Goal: Task Accomplishment & Management: Complete application form

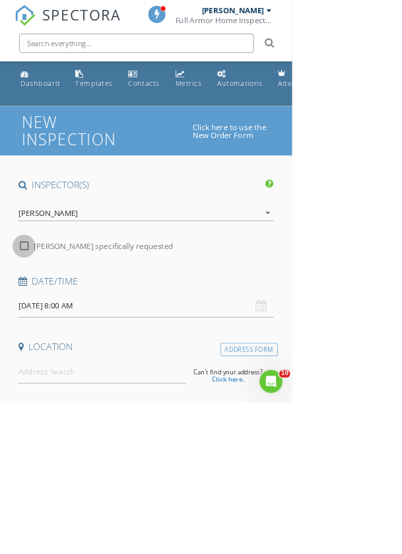
click at [33, 338] on div at bounding box center [33, 338] width 22 height 22
checkbox input "true"
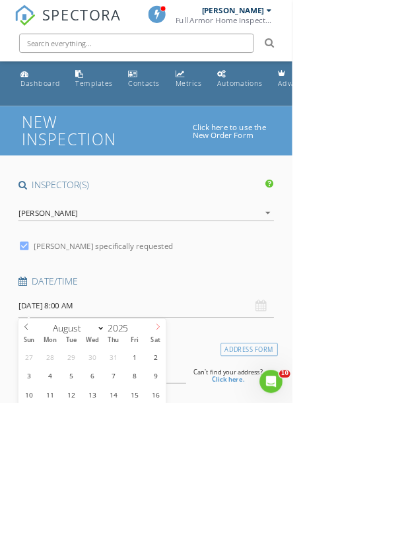
click at [219, 452] on icon at bounding box center [216, 449] width 9 height 9
select select "8"
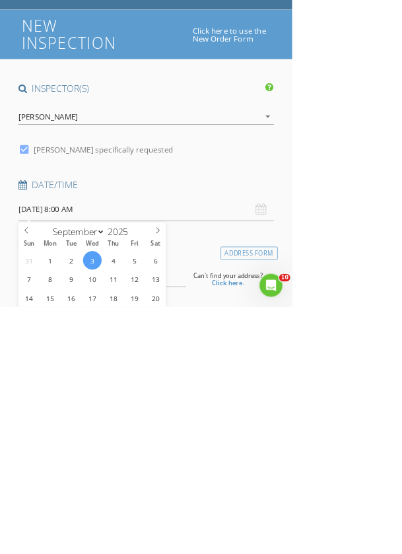
scroll to position [134, 0]
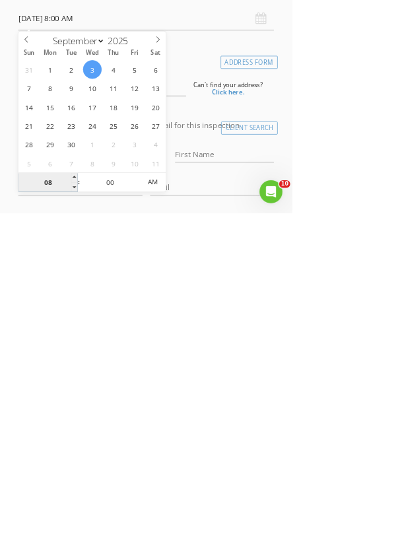
click at [61, 507] on input "08" at bounding box center [65, 512] width 81 height 26
click at [101, 503] on span at bounding box center [102, 505] width 9 height 13
type input "[DATE] 9:00 AM"
type input "09"
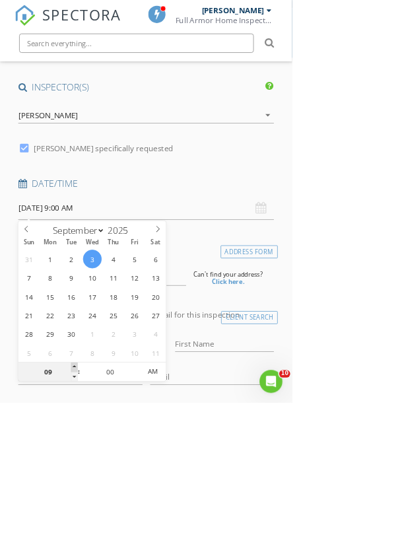
click at [101, 503] on span at bounding box center [102, 505] width 9 height 13
type input "[DATE] 10:00 AM"
type input "10"
click at [101, 503] on span at bounding box center [102, 505] width 9 height 13
type input "[DATE] 11:00 AM"
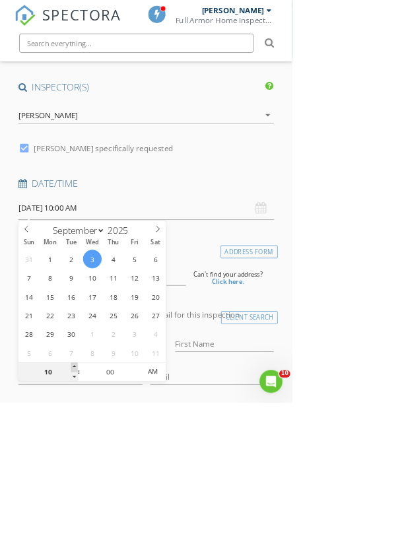
type input "11"
type input "[DATE] 11:00 AM"
select select "9"
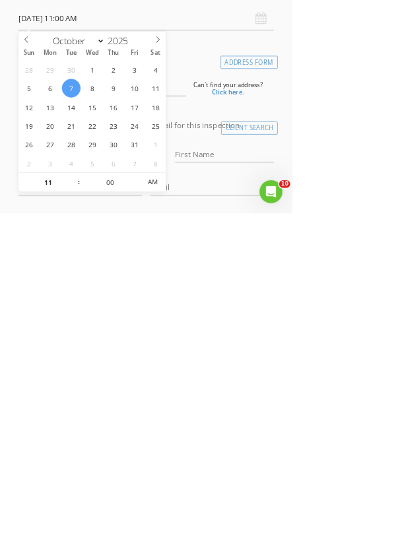
click at [108, 512] on span ":" at bounding box center [109, 511] width 4 height 26
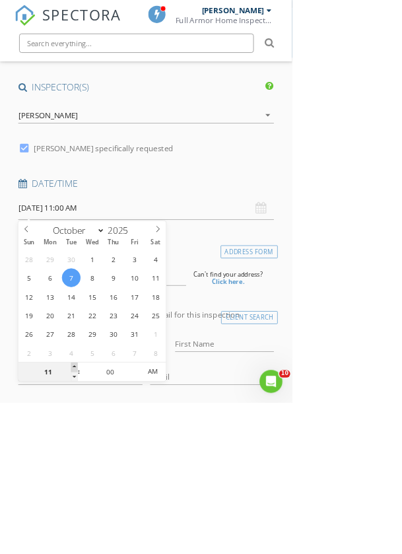
click at [103, 506] on span at bounding box center [102, 505] width 9 height 13
type input "[DATE] 12:00 PM"
type input "12"
click at [101, 503] on span at bounding box center [102, 505] width 9 height 13
type input "[DATE] 1:00 PM"
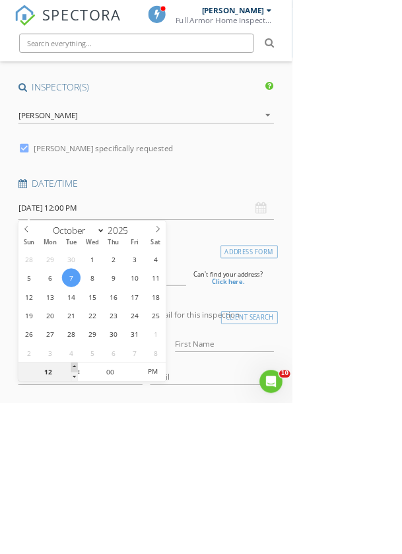
type input "01"
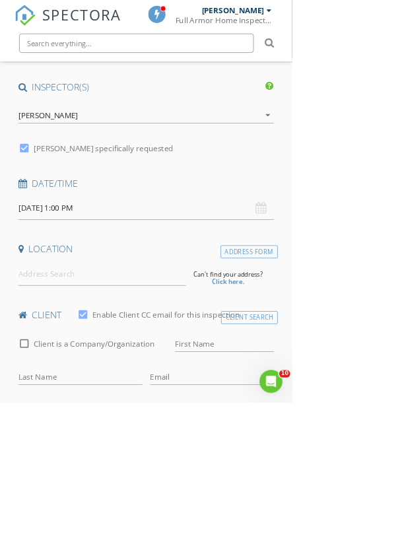
click at [50, 377] on input at bounding box center [140, 377] width 230 height 32
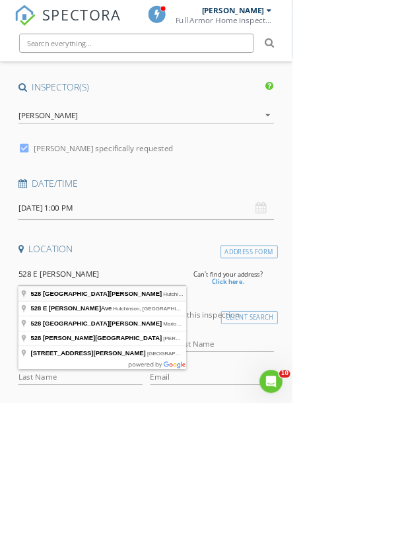
type input "[STREET_ADDRESS][PERSON_NAME]"
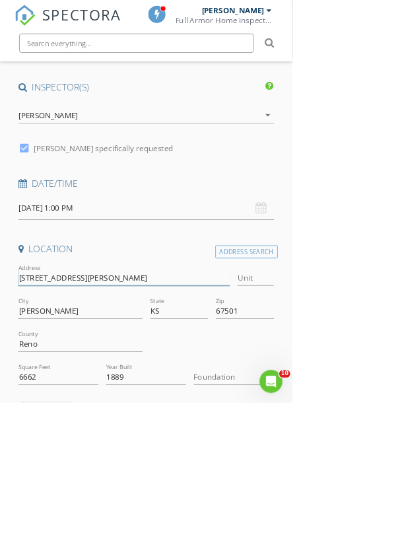
click at [128, 383] on input "[STREET_ADDRESS][PERSON_NAME]" at bounding box center [170, 383] width 291 height 22
type input "528 E [PERSON_NAME]"
type input "528 E [PERSON_NAME] a"
type input "6662"
type input "1889"
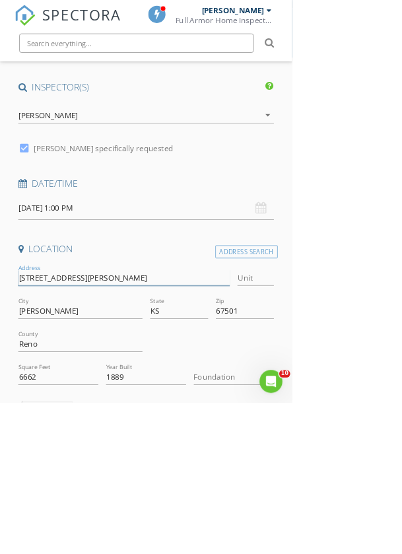
type input "[STREET_ADDRESS][PERSON_NAME]"
type input "6662"
type input "1889"
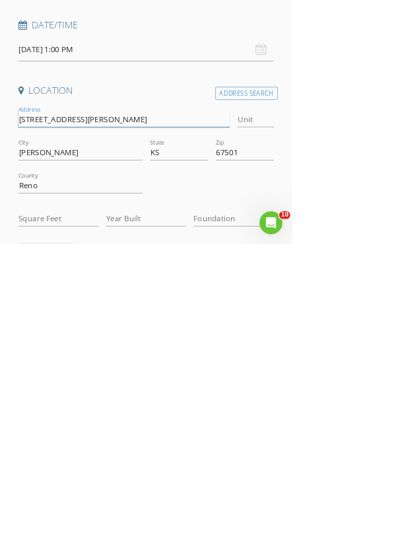
type input "6662"
type input "1889"
type input "[STREET_ADDRESS][PERSON_NAME]"
click at [48, 522] on input "6662" at bounding box center [80, 519] width 110 height 22
type input "6"
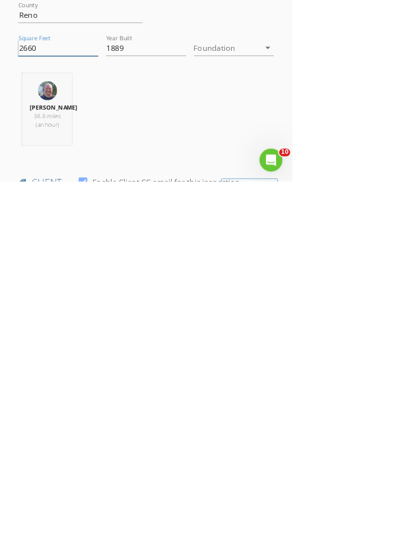
scroll to position [287, 0]
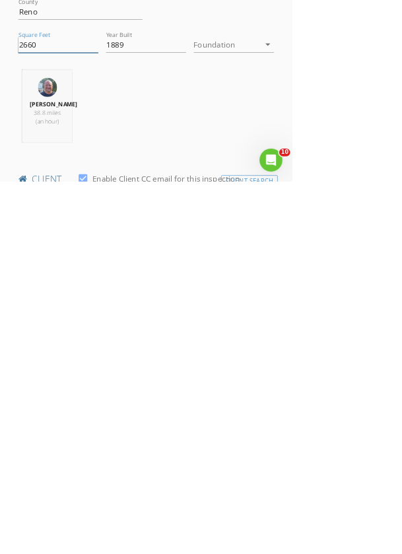
type input "2660"
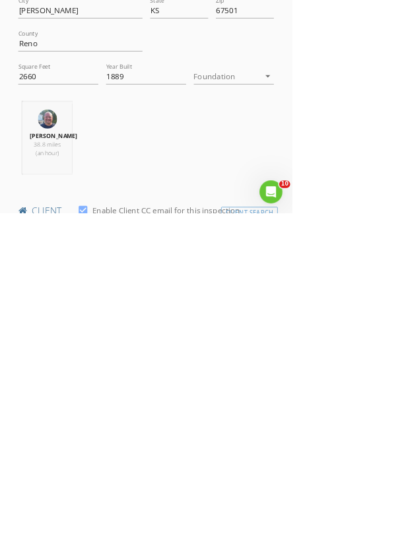
type input "[PERSON_NAME]"
type input "[PERSON_NAME] [EMAIL_ADDRESS][DOMAIN_NAME]"
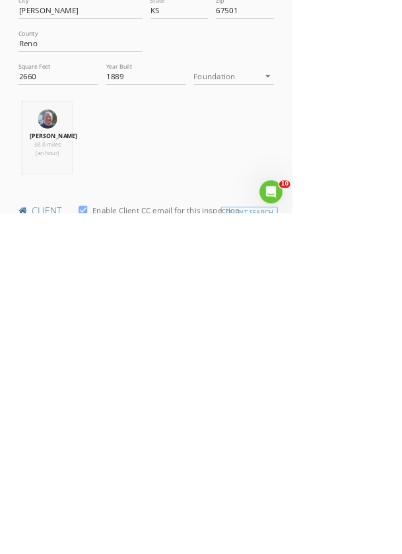
type input "[EMAIL_ADDRESS][DOMAIN_NAME]"
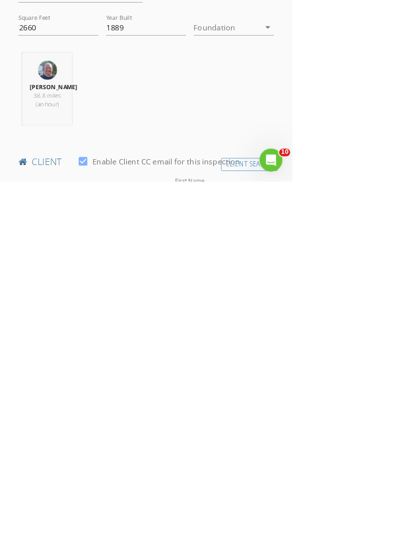
scroll to position [315, 0]
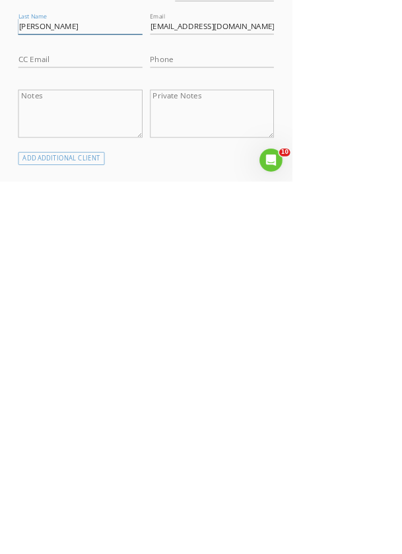
type input "[PERSON_NAME]"
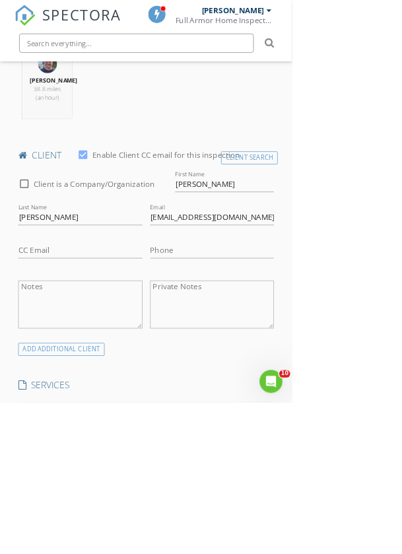
scroll to position [662, 0]
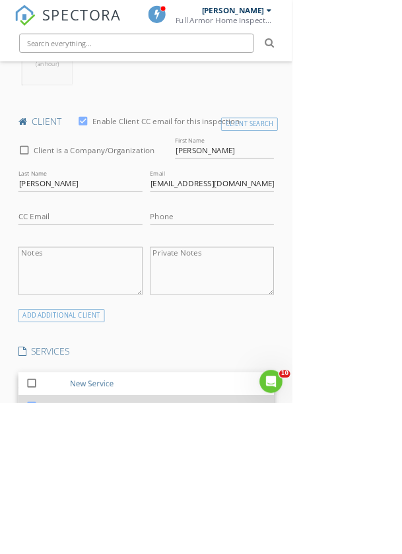
scroll to position [673, 0]
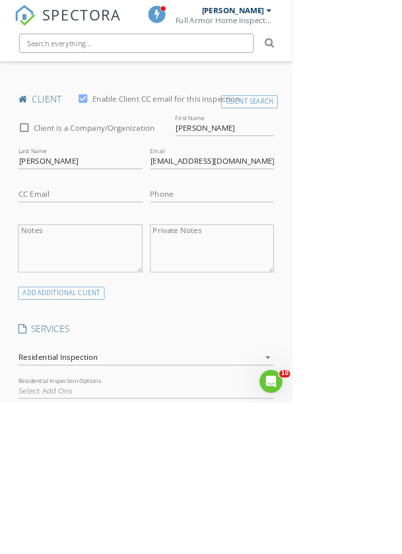
scroll to position [703, 0]
click at [57, 546] on div at bounding box center [191, 535] width 333 height 21
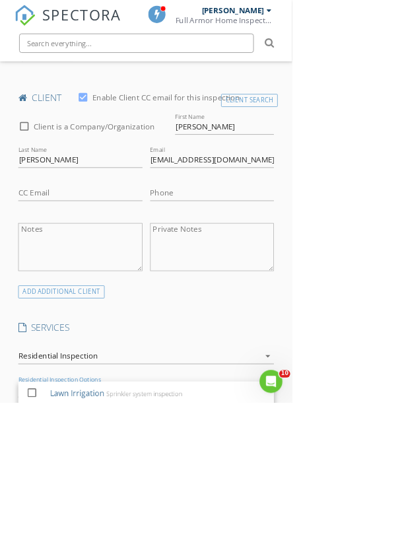
scroll to position [23, 0]
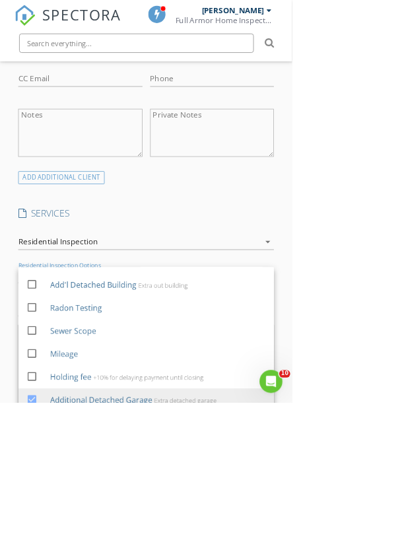
scroll to position [861, 0]
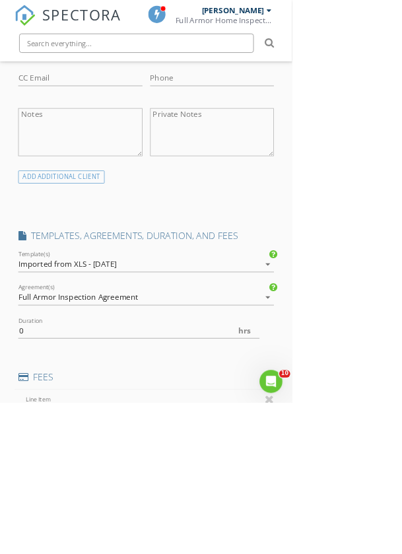
type input "0"
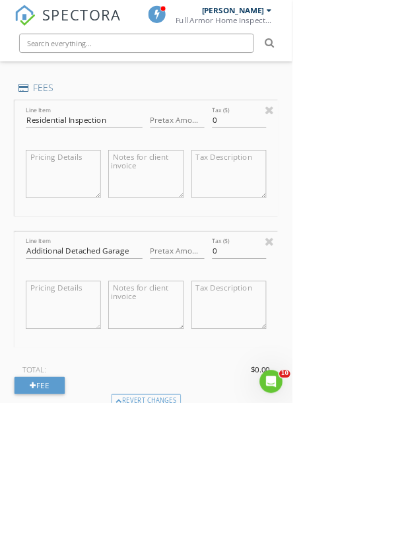
scroll to position [1227, 0]
click at [374, 340] on div at bounding box center [370, 332] width 13 height 16
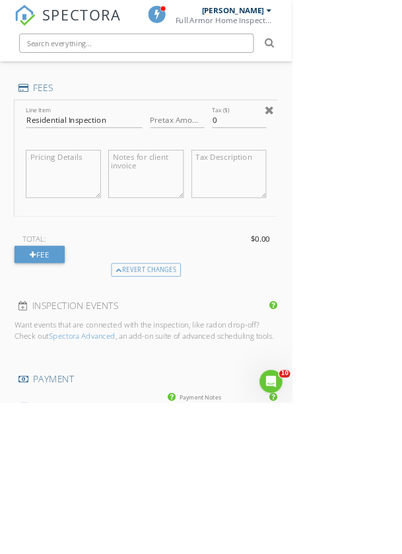
click at [373, 160] on div at bounding box center [370, 152] width 13 height 16
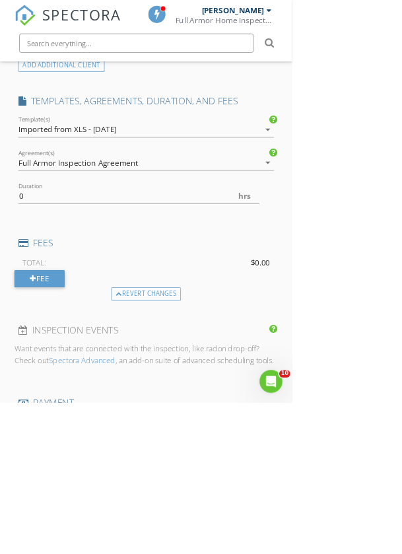
scroll to position [991, 0]
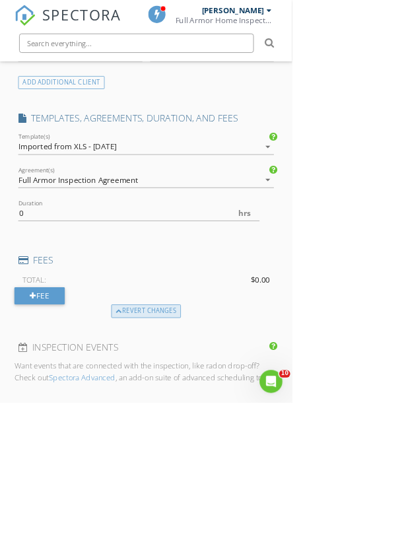
click at [176, 437] on div "Revert changes" at bounding box center [201, 427] width 96 height 18
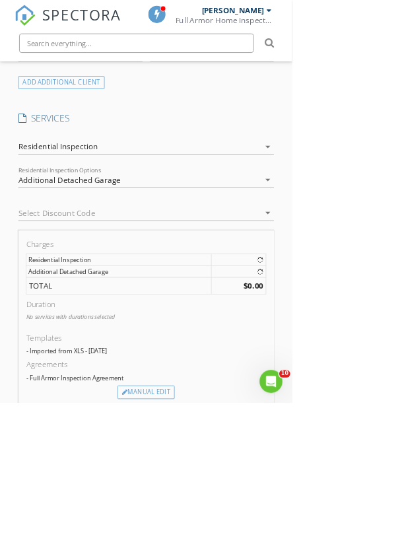
click at [52, 206] on div "Residential Inspection" at bounding box center [80, 201] width 110 height 12
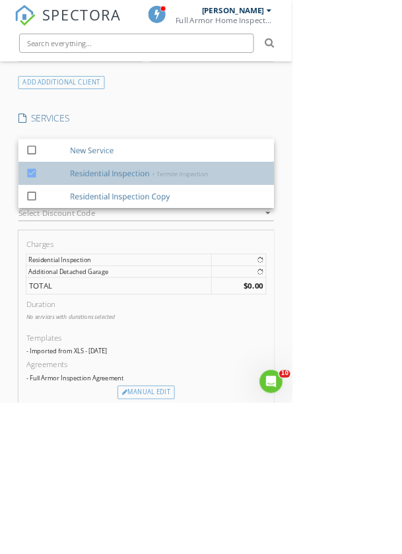
click at [97, 251] on div "Residential Inspection + Termite Inspection" at bounding box center [231, 238] width 271 height 26
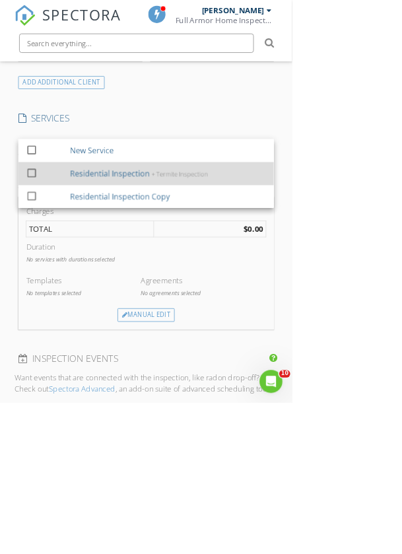
click at [44, 247] on div at bounding box center [43, 237] width 22 height 22
checkbox input "true"
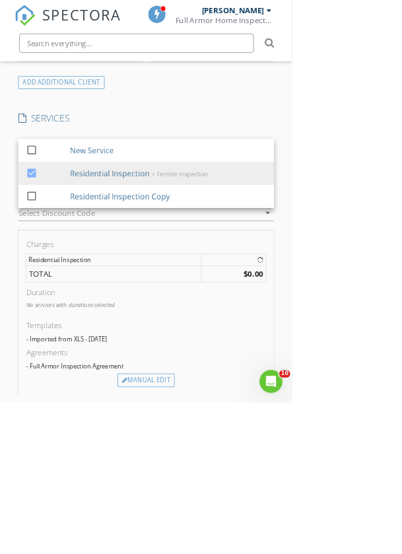
click at [401, 545] on html "SPECTORA [PERSON_NAME] Full Armor Home Inspections LLC Role: Inspector Change R…" at bounding box center [201, 337] width 402 height 2657
click at [17, 385] on div "New Inspection Click here to use the New Order Form INSPECTOR(S) check_box [PER…" at bounding box center [201, 410] width 402 height 2511
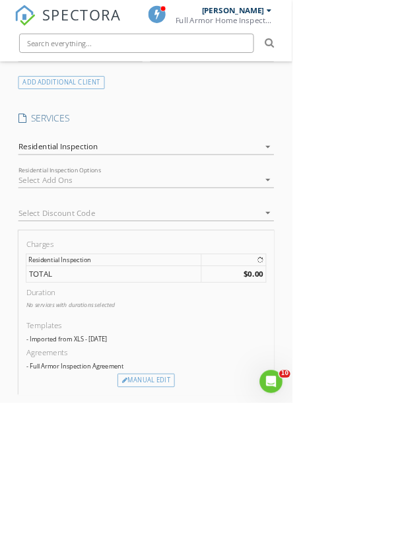
click at [59, 257] on div at bounding box center [191, 246] width 333 height 21
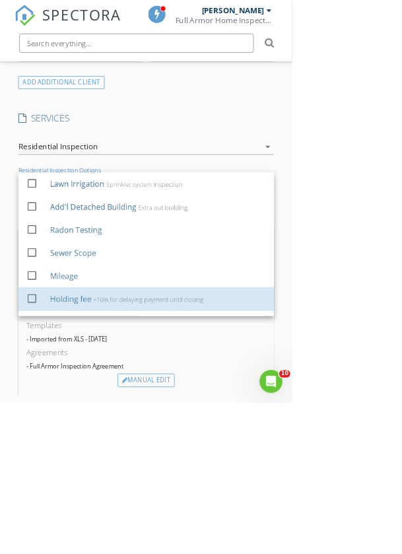
scroll to position [23, 0]
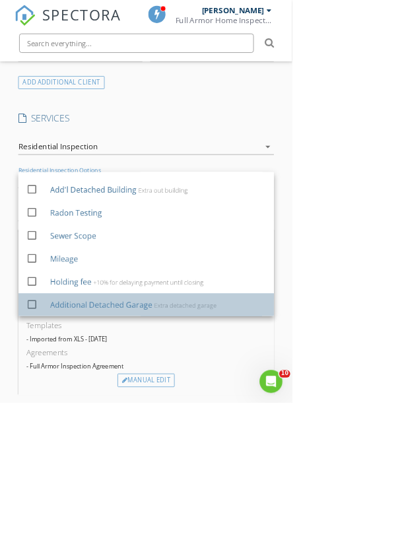
click at [46, 434] on div at bounding box center [46, 430] width 21 height 8
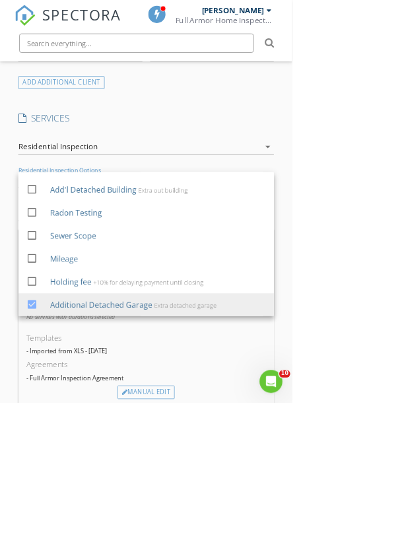
click at [401, 543] on html "SPECTORA [PERSON_NAME] Full Armor Home Inspections LLC Role: Inspector Change R…" at bounding box center [201, 346] width 402 height 2674
click at [401, 533] on html "SPECTORA [PERSON_NAME] Full Armor Home Inspections LLC Role: Inspector Change R…" at bounding box center [201, 346] width 402 height 2674
click at [401, 500] on html "SPECTORA [PERSON_NAME] Full Armor Home Inspections LLC Role: Inspector Change R…" at bounding box center [201, 346] width 402 height 2674
click at [10, 337] on div "New Inspection Click here to use the New Order Form INSPECTOR(S) check_box [PER…" at bounding box center [201, 419] width 402 height 2528
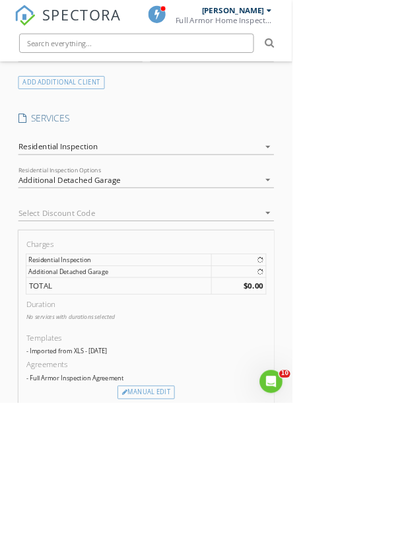
click at [146, 201] on div "Residential Inspection" at bounding box center [191, 201] width 333 height 21
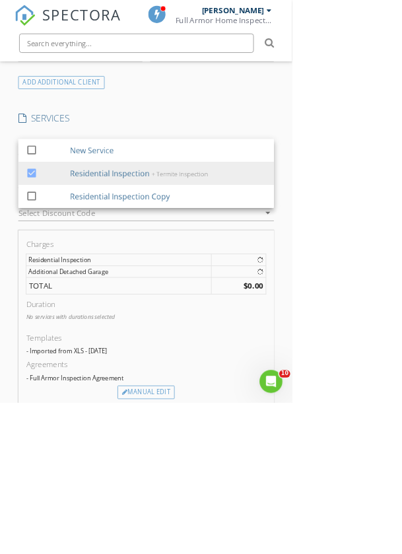
click at [401, 519] on html "SPECTORA [PERSON_NAME] Full Armor Home Inspections LLC Role: Inspector Change R…" at bounding box center [201, 346] width 402 height 2674
click at [401, 481] on html "SPECTORA [PERSON_NAME] Full Armor Home Inspections LLC Role: Inspector Change R…" at bounding box center [201, 346] width 402 height 2674
click at [250, 469] on div "Templates" at bounding box center [201, 464] width 330 height 16
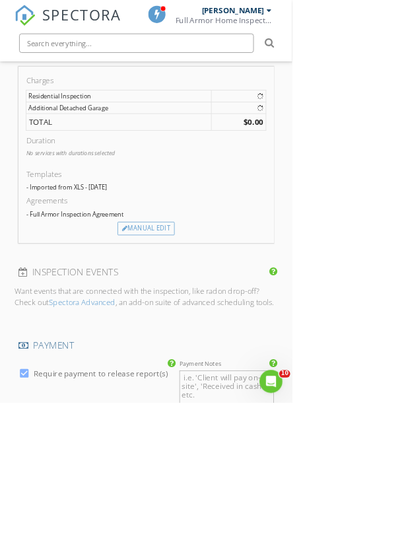
scroll to position [1152, 0]
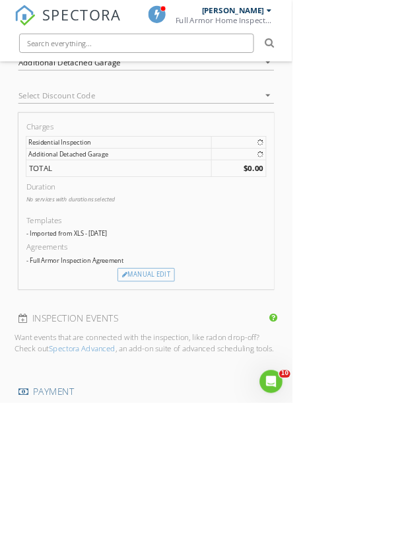
click at [362, 213] on td at bounding box center [327, 212] width 75 height 16
